Goal: Ask a question: Seek information or help from site administrators or community

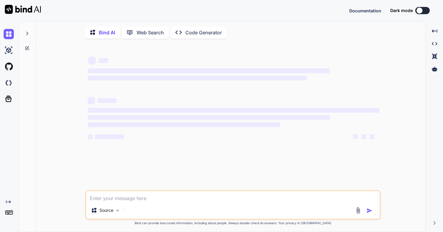
click at [155, 199] on textarea at bounding box center [232, 196] width 293 height 11
type textarea "i want to custome uplaod file in twailwind css modern ui for image uplaod"
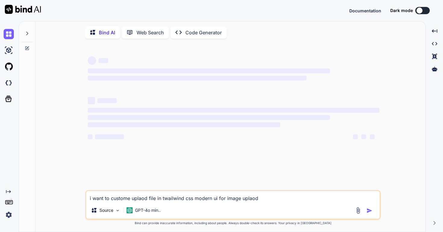
type textarea "x"
type textarea "i want to custome uplaod file in twailwind css modern ui for image uplaod"
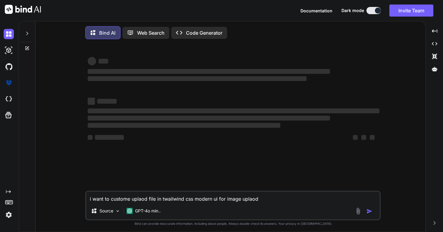
type textarea "x"
click at [315, 199] on textarea "i want to custome uplaod file in twailwind css modern ui for image uplaod" at bounding box center [232, 196] width 293 height 11
type textarea "i want to custome uplaod file in twailwind css modern ui for image uplaod"
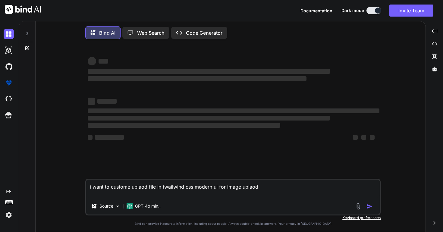
type textarea "x"
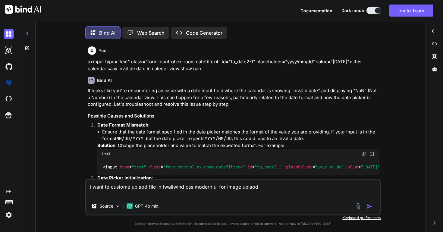
scroll to position [3, 0]
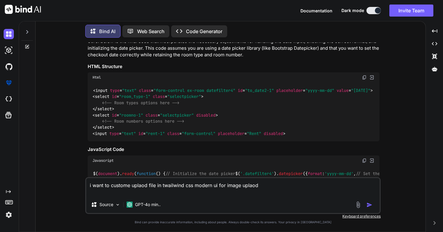
type textarea "i want to custome uplaod file in twailwind css modern ui for image uplaod"
click at [369, 207] on img "button" at bounding box center [369, 205] width 6 height 6
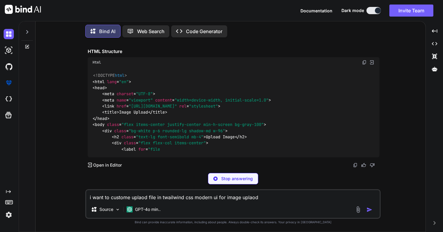
scroll to position [2695, 0]
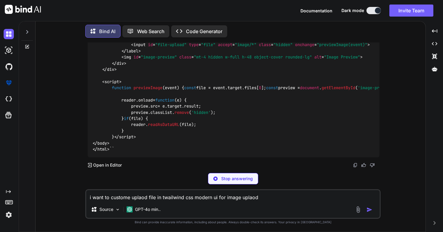
click at [191, 193] on textarea "i want to custome uplaod file in twailwind css modern ui for image uplaod" at bounding box center [232, 195] width 293 height 11
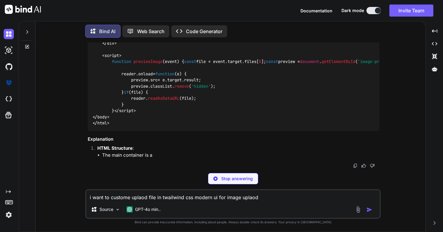
type textarea "x"
type textarea "j"
type textarea "x"
type textarea "ju"
type textarea "x"
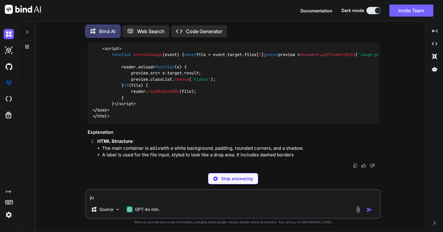
type textarea "jus"
type textarea "x"
type textarea "just"
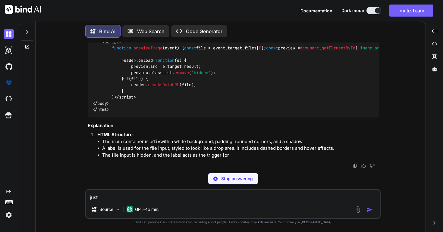
type textarea "x"
type textarea "just"
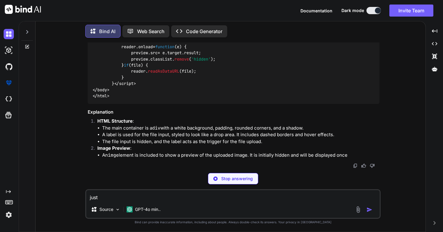
type textarea "x"
type textarea "just g"
type textarea "x"
type textarea "just gi"
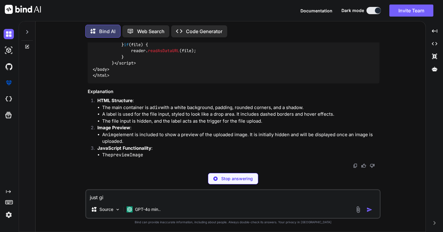
type textarea "x"
type textarea "just giv"
type textarea "x"
type textarea "just give"
type textarea "x"
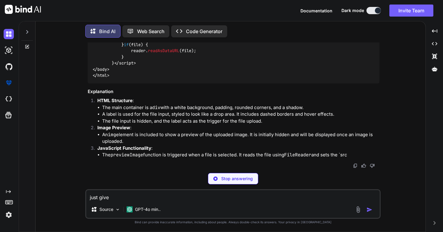
type textarea "just give"
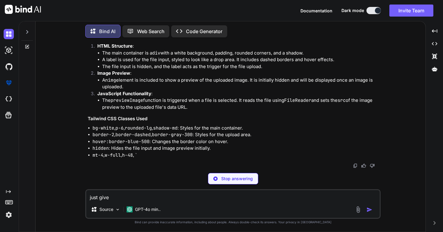
type textarea "x"
type textarea "just give u"
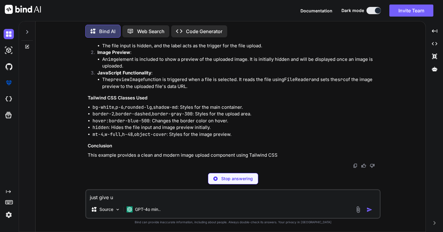
type textarea "x"
type textarea "just give ui"
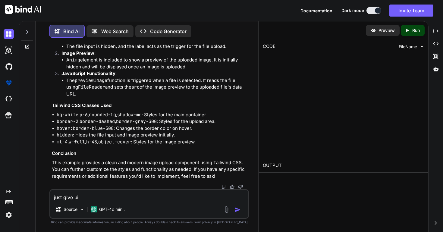
scroll to position [2904, 0]
type textarea "x"
type textarea "just give ui"
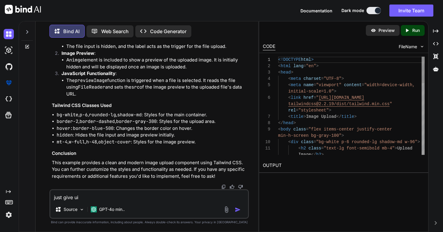
type textarea "x"
type textarea "just give ui f"
type textarea "x"
type textarea "just give ui"
type textarea "x"
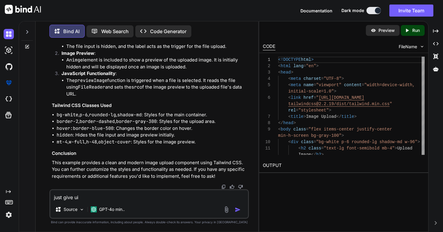
type textarea "just give ui a"
type textarea "x"
type textarea "just give ui an"
type textarea "x"
type textarea "just give ui a"
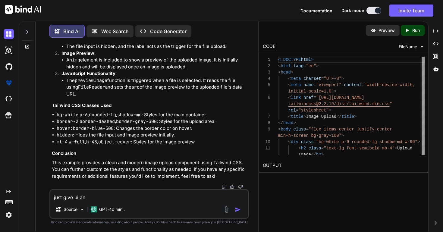
type textarea "x"
type textarea "just give ui aw"
type textarea "x"
type textarea "just give ui awi"
type textarea "x"
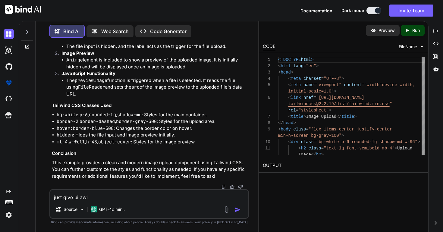
type textarea "just give ui awit"
type textarea "x"
type textarea "just give ui awi"
type textarea "x"
type textarea "just give ui aw"
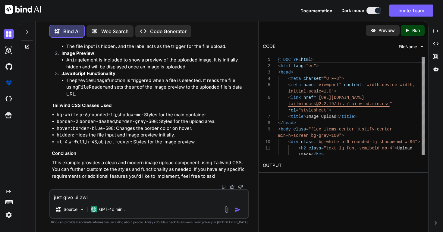
type textarea "x"
type textarea "just give ui a"
type textarea "x"
type textarea "just give ui"
type textarea "x"
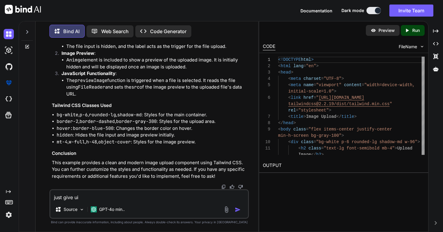
type textarea "just give ui w"
type textarea "x"
type textarea "just give ui wi"
type textarea "x"
type textarea "just give ui wit"
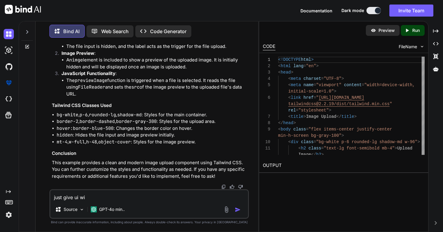
type textarea "x"
type textarea "just give ui with"
type textarea "x"
type textarea "just give ui with"
type textarea "x"
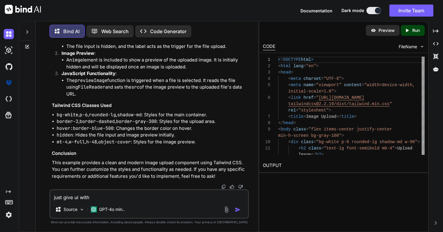
type textarea "just give ui with p"
type textarea "x"
type textarea "just give ui with pr"
type textarea "x"
type textarea "just give ui with pre"
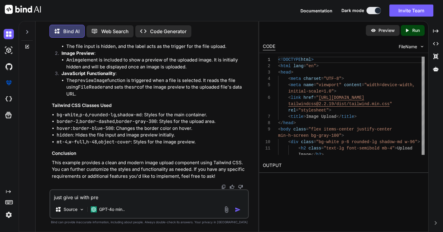
type textarea "x"
type textarea "just give ui with prev"
type textarea "x"
type textarea "just give ui with previ"
type textarea "x"
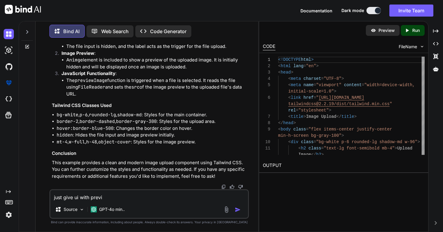
type textarea "just give ui with [PERSON_NAME]"
type textarea "x"
type textarea "just give ui with preview"
type textarea "x"
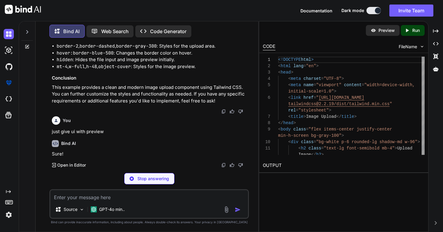
scroll to position [3302, 0]
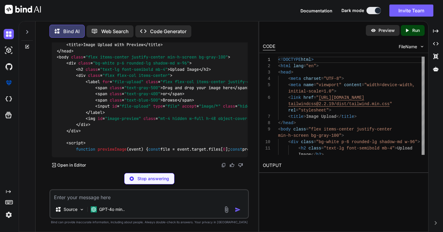
click at [199, 197] on textarea at bounding box center [148, 195] width 197 height 11
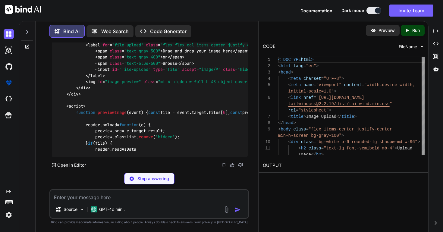
paste textarea "{/* <div> <LabelStyle component={'label'} htmlFor="product-image"> {'Products I…"
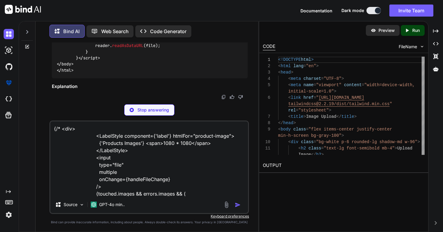
scroll to position [36, 0]
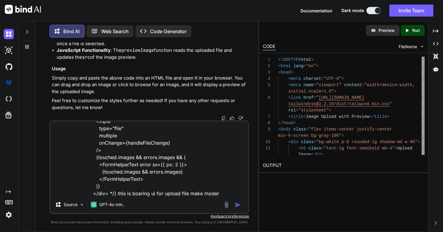
type textarea "{/* <div> <LabelStyle component={'label'} htmlFor="product-image"> {'Products I…"
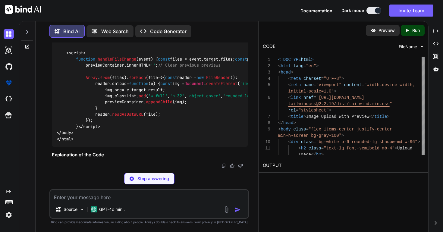
scroll to position [3981, 0]
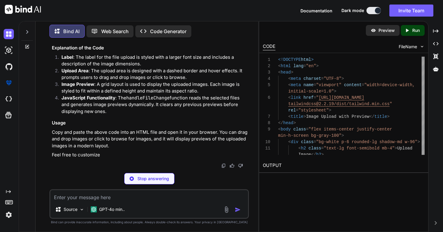
click at [376, 33] on div "Preview" at bounding box center [382, 30] width 34 height 11
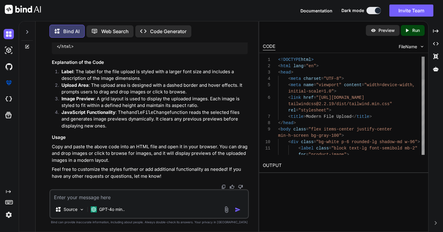
click at [384, 32] on p "Preview" at bounding box center [386, 30] width 16 height 6
click at [390, 30] on p "Preview" at bounding box center [386, 30] width 16 height 6
click at [409, 32] on icon "Created with Pixso." at bounding box center [406, 30] width 5 height 5
click at [383, 32] on p "Preview" at bounding box center [388, 30] width 16 height 6
click at [375, 32] on img at bounding box center [374, 30] width 5 height 5
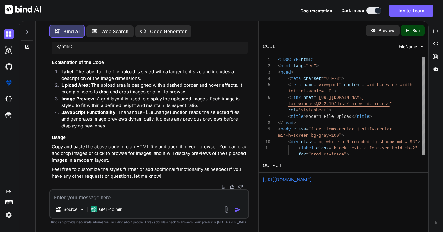
scroll to position [4044, 0]
click at [126, 194] on textarea at bounding box center [148, 195] width 197 height 11
type textarea "just html"
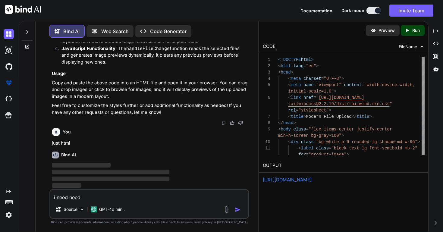
scroll to position [4269, 0]
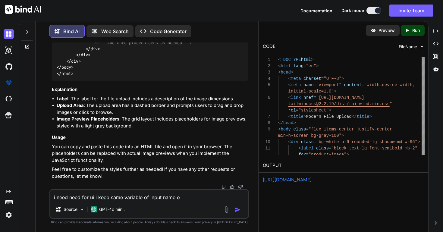
type textarea "i need need for ui i keep same variable of input name"
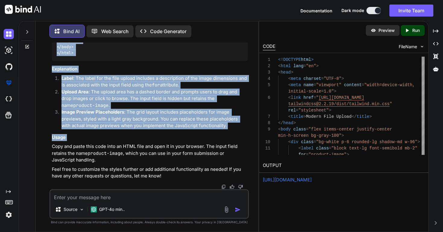
scroll to position [5009, 0]
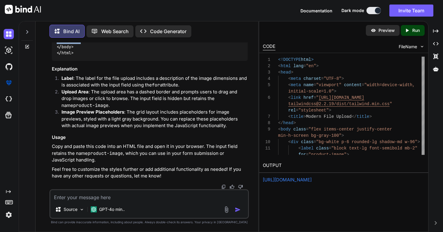
drag, startPoint x: 67, startPoint y: 84, endPoint x: 98, endPoint y: 73, distance: 33.2
copy code "< div class = "bg-white p-6 rounded-lg shadow-md w-96" > < label class = "block…"
click at [135, 198] on textarea at bounding box center [148, 195] width 197 height 11
type textarea "not done u ca create in line stylee"
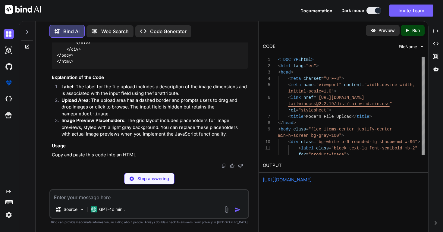
scroll to position [5324, 0]
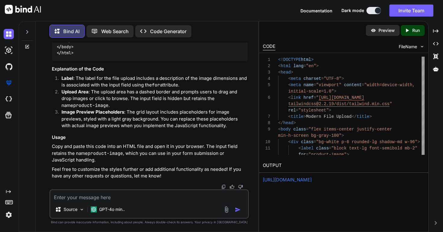
paste textarea "<Box sx={{ width: '100%', ...sx }}> <DropZoneStyle {...getRootProps()} sx={{ ..…"
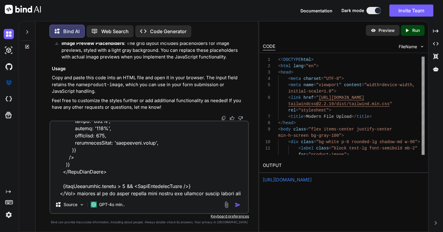
scroll to position [318, 0]
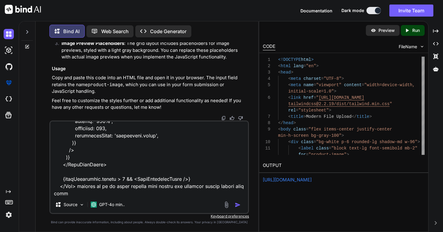
paste textarea "{/* <div> <LabelStyle component={'label'} htmlFor="product-image"> {'Products I…"
type textarea "<Box sx={{ width: '100%', ...sx }}> <DropZoneStyle {...getRootProps()} sx={{ ..…"
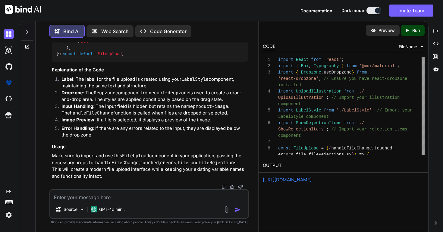
scroll to position [5975, 0]
click at [149, 196] on textarea at bounding box center [148, 195] width 197 height 11
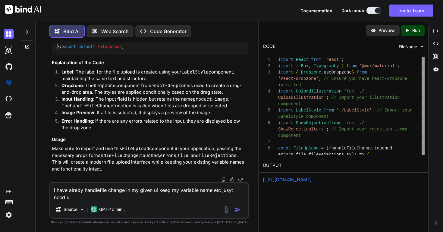
type textarea "i have alredy handlefile change in my given ui keep my variable name etc jusyt …"
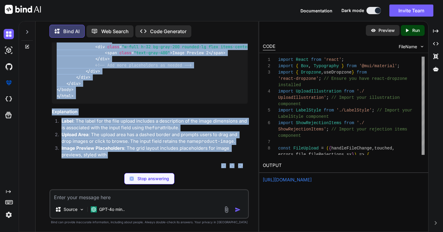
scroll to position [6672, 0]
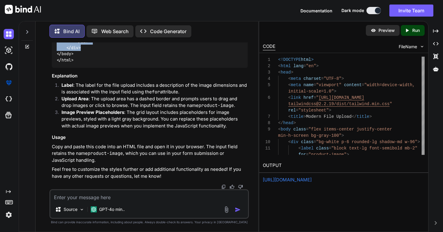
drag, startPoint x: 66, startPoint y: 94, endPoint x: 136, endPoint y: 84, distance: 70.5
copy code "< div class = "bg-white p-6 rounded-lg shadow-md w-96" > < label class = "block…"
click at [107, 197] on textarea at bounding box center [148, 195] width 197 height 11
